Goal: Obtain resource: Download file/media

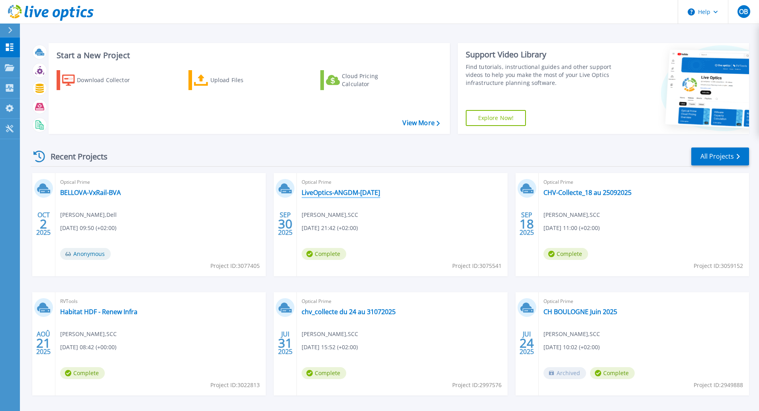
click at [322, 191] on link "LiveOptics-ANGDM-[DATE]" at bounding box center [341, 193] width 79 height 8
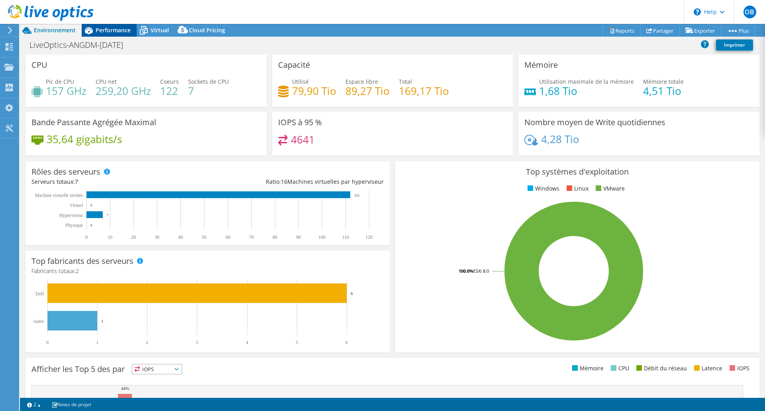
click at [104, 33] on span "Performance" at bounding box center [113, 30] width 35 height 8
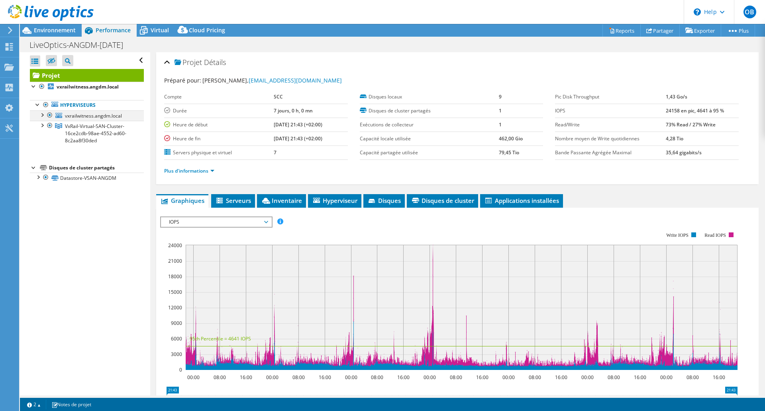
click at [42, 113] on div at bounding box center [42, 114] width 8 height 8
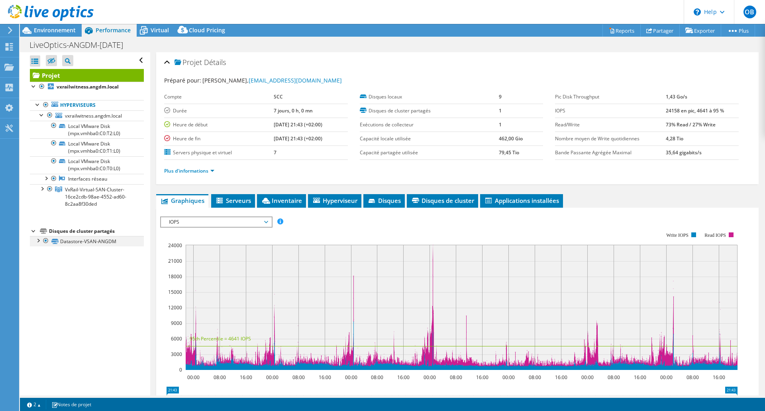
click at [37, 242] on div at bounding box center [38, 240] width 8 height 8
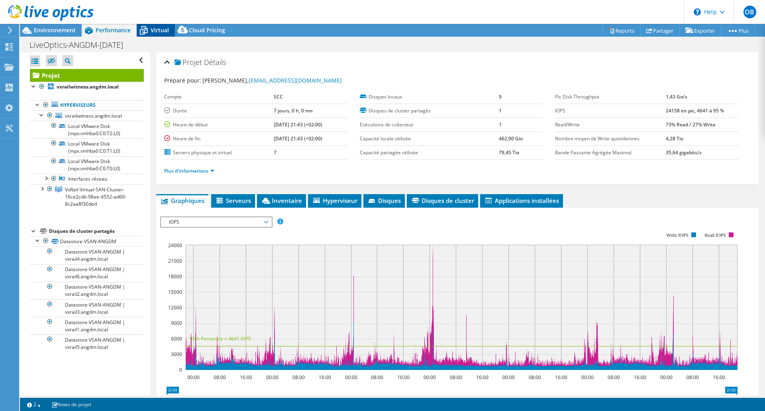
click at [151, 27] on span "Virtual" at bounding box center [160, 30] width 18 height 8
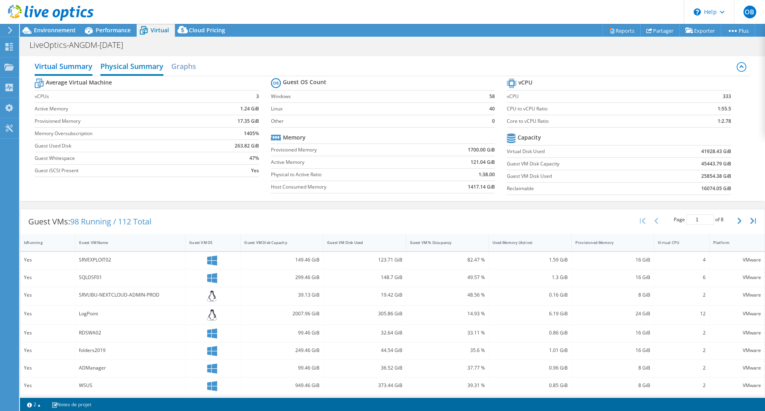
click at [122, 64] on h2 "Physical Summary" at bounding box center [131, 67] width 63 height 18
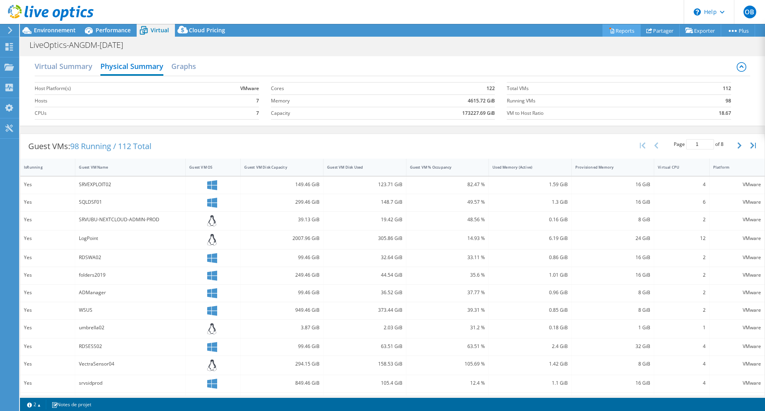
click at [611, 31] on link "Reports" at bounding box center [622, 30] width 38 height 12
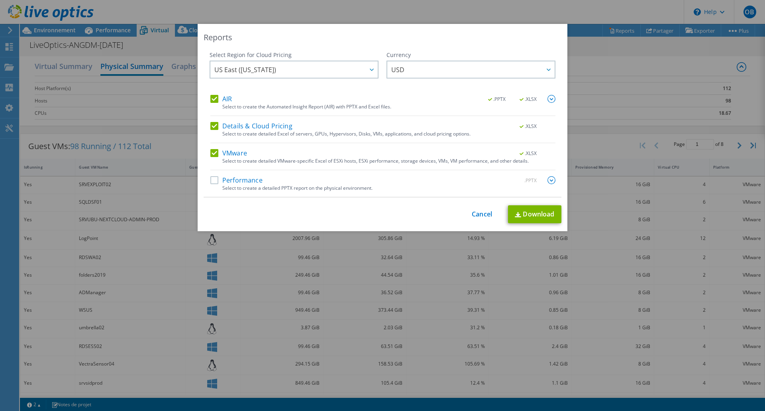
click at [211, 179] on label "Performance" at bounding box center [236, 180] width 52 height 8
click at [0, 0] on input "Performance" at bounding box center [0, 0] width 0 height 0
click at [280, 69] on span "US East ([US_STATE])" at bounding box center [295, 69] width 163 height 16
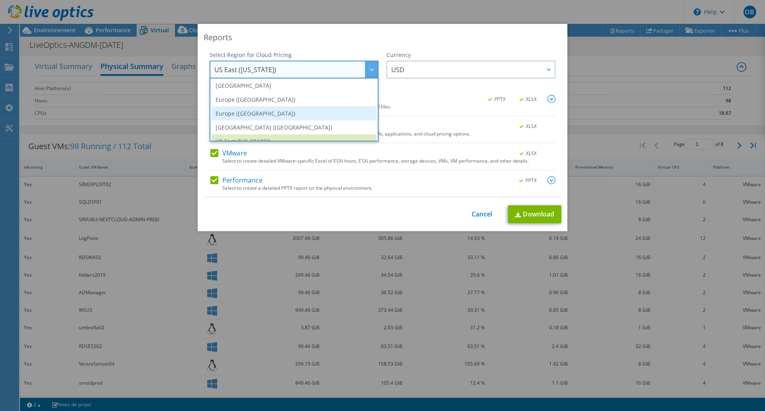
scroll to position [68, 0]
click at [249, 119] on li "Europe ([GEOGRAPHIC_DATA])" at bounding box center [294, 117] width 165 height 14
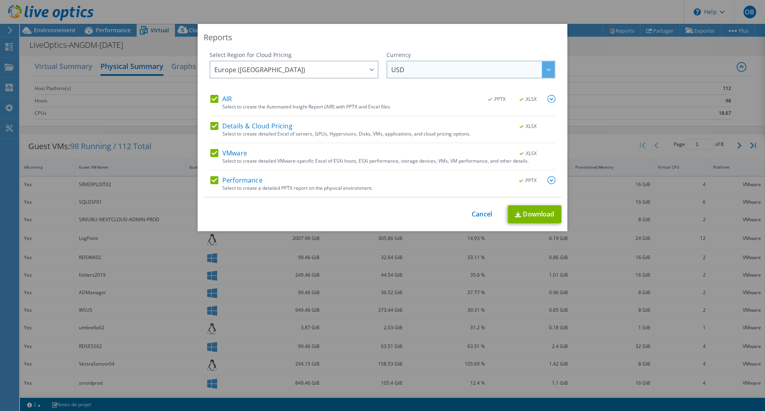
click at [393, 73] on span "USD" at bounding box center [397, 71] width 13 height 12
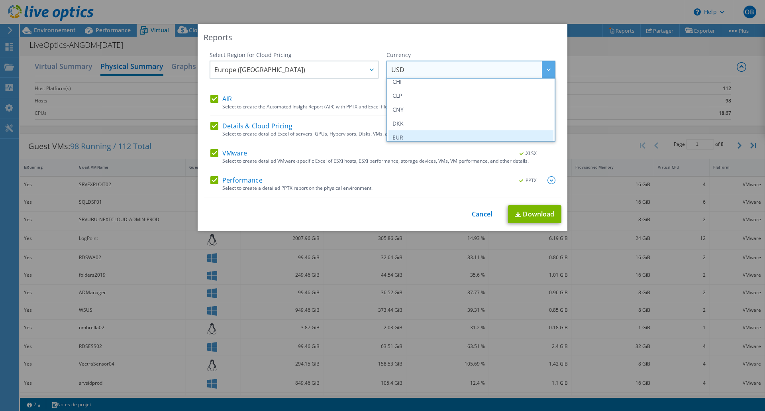
scroll to position [80, 0]
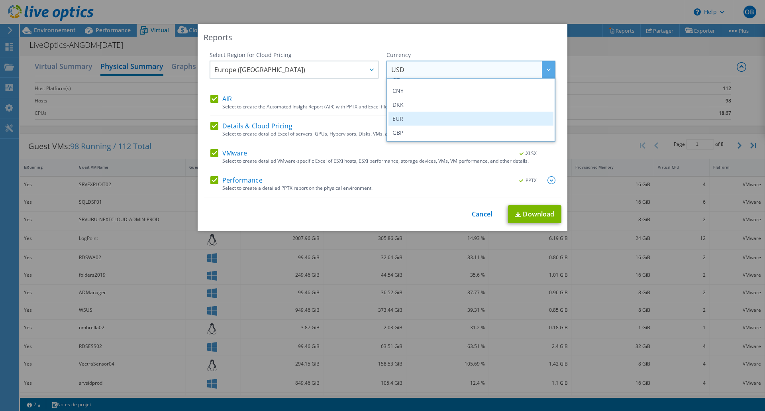
click at [402, 115] on li "EUR" at bounding box center [471, 119] width 165 height 14
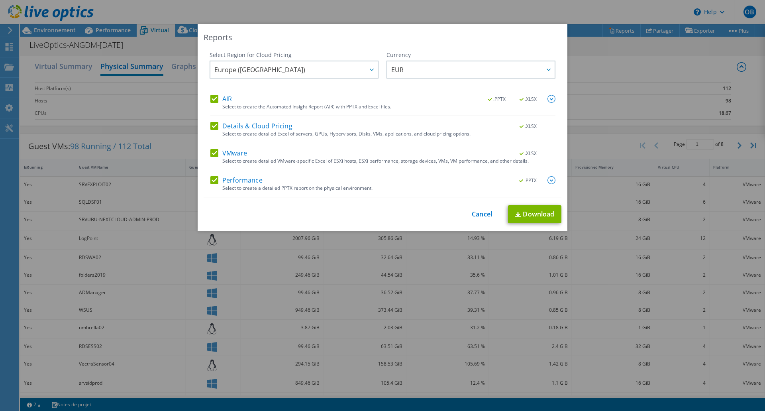
click at [548, 179] on img at bounding box center [552, 180] width 8 height 8
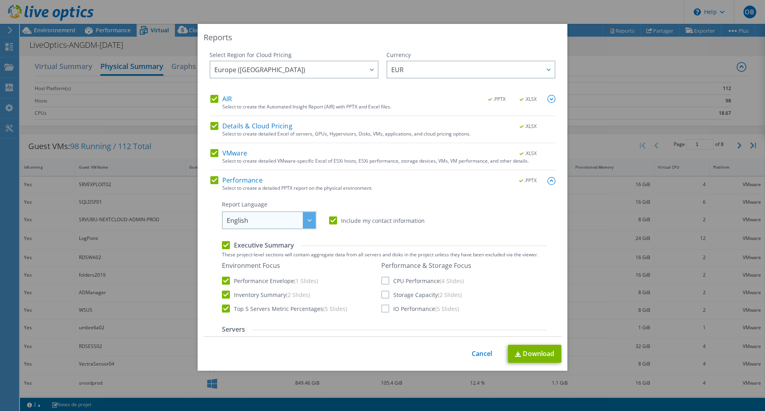
click at [265, 223] on span "English" at bounding box center [271, 220] width 89 height 16
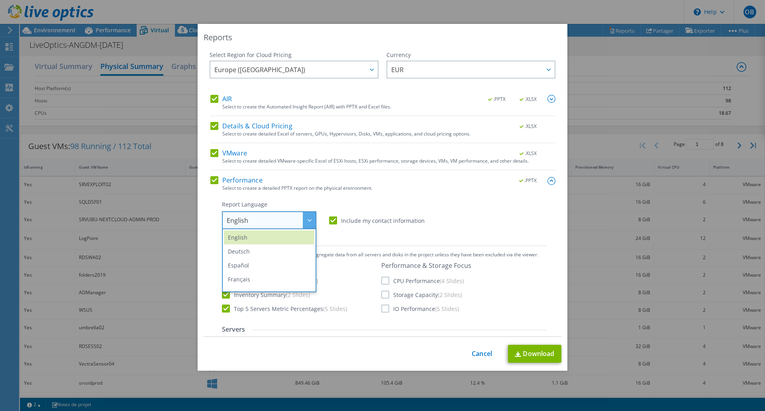
click at [251, 280] on li "Français" at bounding box center [269, 279] width 90 height 14
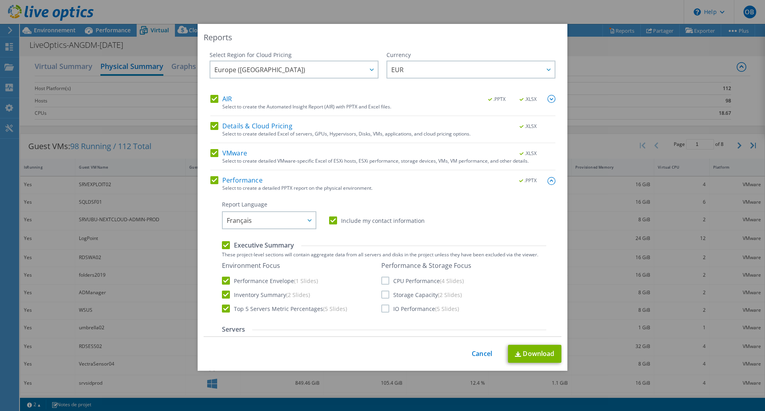
click at [378, 280] on div "Environment Focus Performance Envelope (1 Slides) Inventory Summary (2 Slides) …" at bounding box center [384, 287] width 324 height 52
drag, startPoint x: 386, startPoint y: 297, endPoint x: 387, endPoint y: 290, distance: 6.9
click at [386, 296] on label "Storage Capacity (2 Slides)" at bounding box center [421, 295] width 81 height 8
click at [0, 0] on input "Storage Capacity (2 Slides)" at bounding box center [0, 0] width 0 height 0
click at [381, 275] on div "Performance & Storage Focus CPU Performance (4 Slides) Storage Capacity (2 Slid…" at bounding box center [426, 286] width 90 height 51
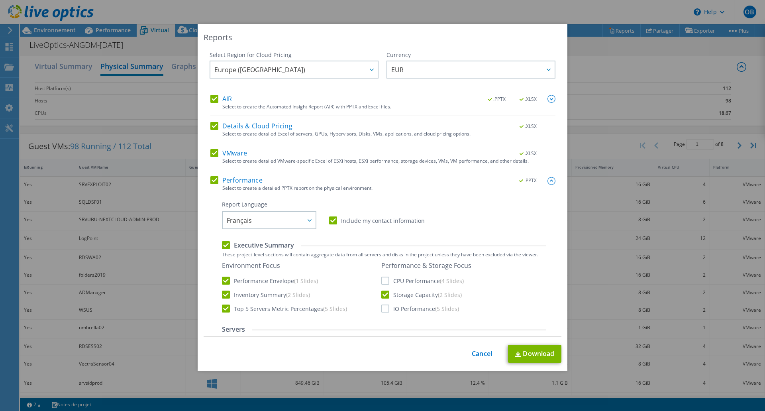
click at [384, 305] on label "IO Performance (5 Slides)" at bounding box center [420, 309] width 78 height 8
click at [0, 0] on input "IO Performance (5 Slides)" at bounding box center [0, 0] width 0 height 0
click at [381, 281] on label "CPU Performance (4 Slides)" at bounding box center [422, 281] width 83 height 8
click at [0, 0] on input "CPU Performance (4 Slides)" at bounding box center [0, 0] width 0 height 0
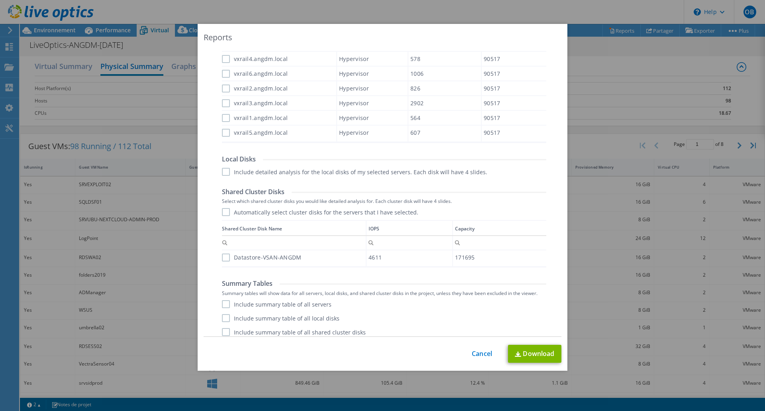
scroll to position [340, 0]
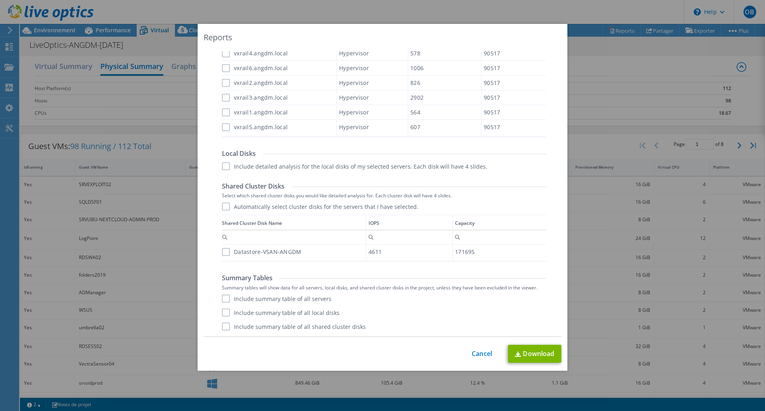
click at [224, 252] on label "Datastore-VSAN-ANGDM" at bounding box center [262, 252] width 80 height 8
click at [0, 0] on input "Datastore-VSAN-ANGDM" at bounding box center [0, 0] width 0 height 0
click at [530, 357] on link "Download" at bounding box center [534, 354] width 53 height 18
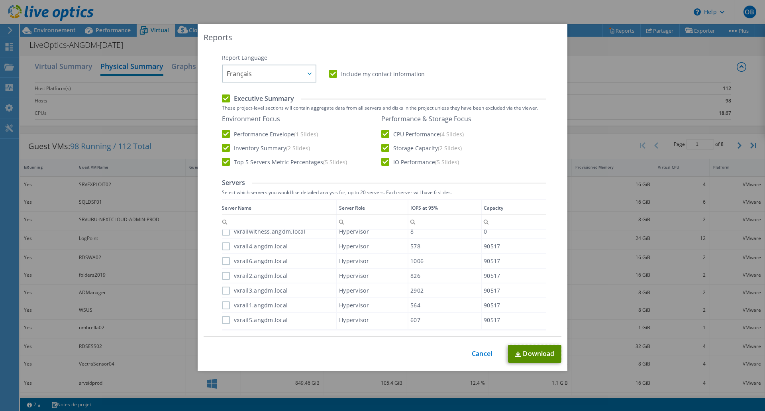
scroll to position [140, 0]
